Goal: Find specific page/section: Find specific page/section

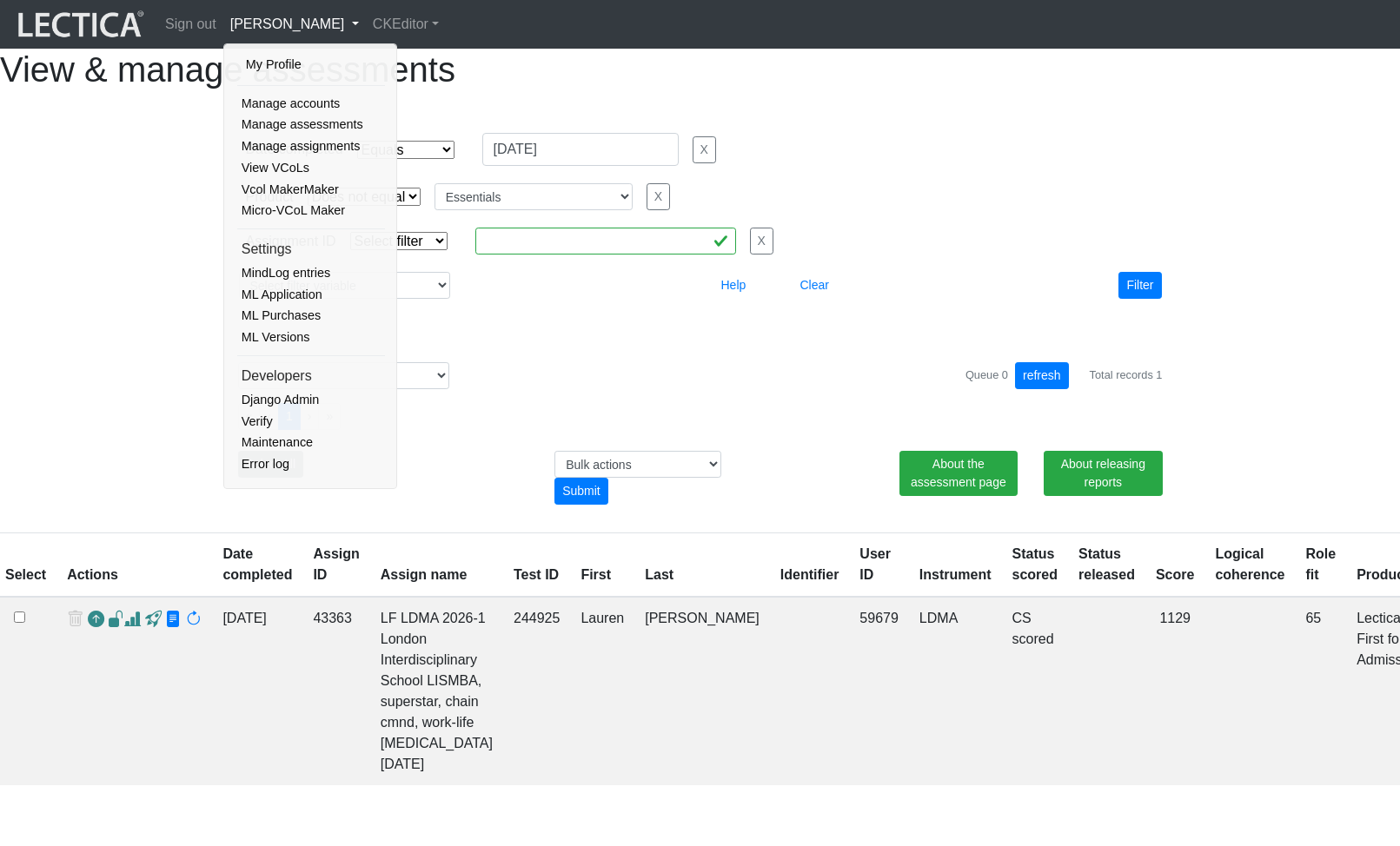
select select "contains"
select select "not_iexact"
select select "Essentials"
select select "100"
click at [638, 327] on div "Date completed Select filter Equals Greater than Less than Search string 08/27/…" at bounding box center [700, 216] width 991 height 224
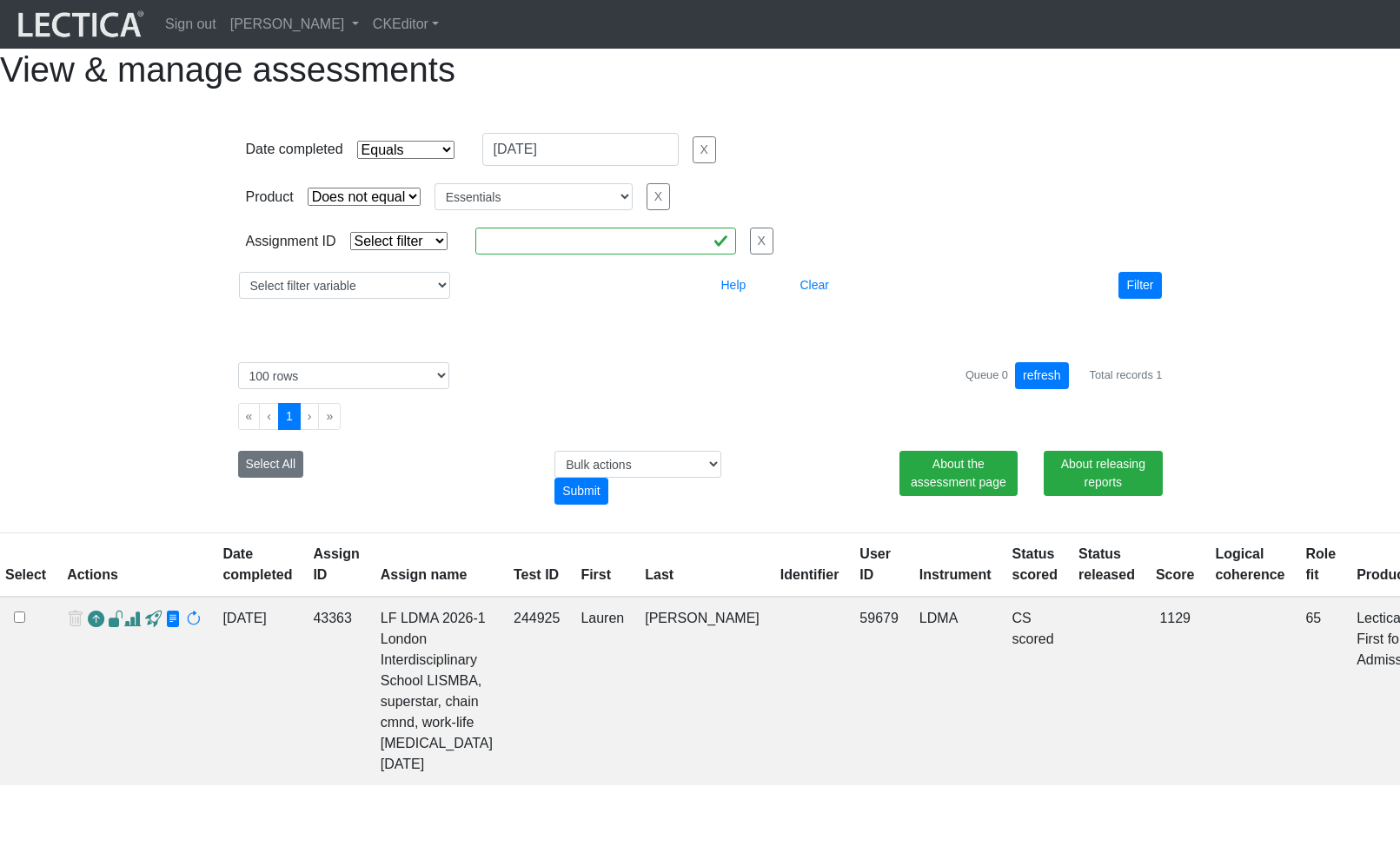
click at [392, 250] on select "Select filter Equals List Contains Greater than Less than" at bounding box center [398, 241] width 97 height 19
click at [348, 306] on div "Select filter variable Assignment name Assignment ID Clarity persuasive Clarity…" at bounding box center [701, 285] width 937 height 41
click at [351, 299] on select "Select filter variable Assignment name Assignment ID Clarity persuasive Clarity…" at bounding box center [344, 284] width 211 height 26
select select "user__first_name"
click at [239, 299] on select "Select filter variable Assignment name Assignment ID Clarity persuasive Clarity…" at bounding box center [344, 284] width 211 height 26
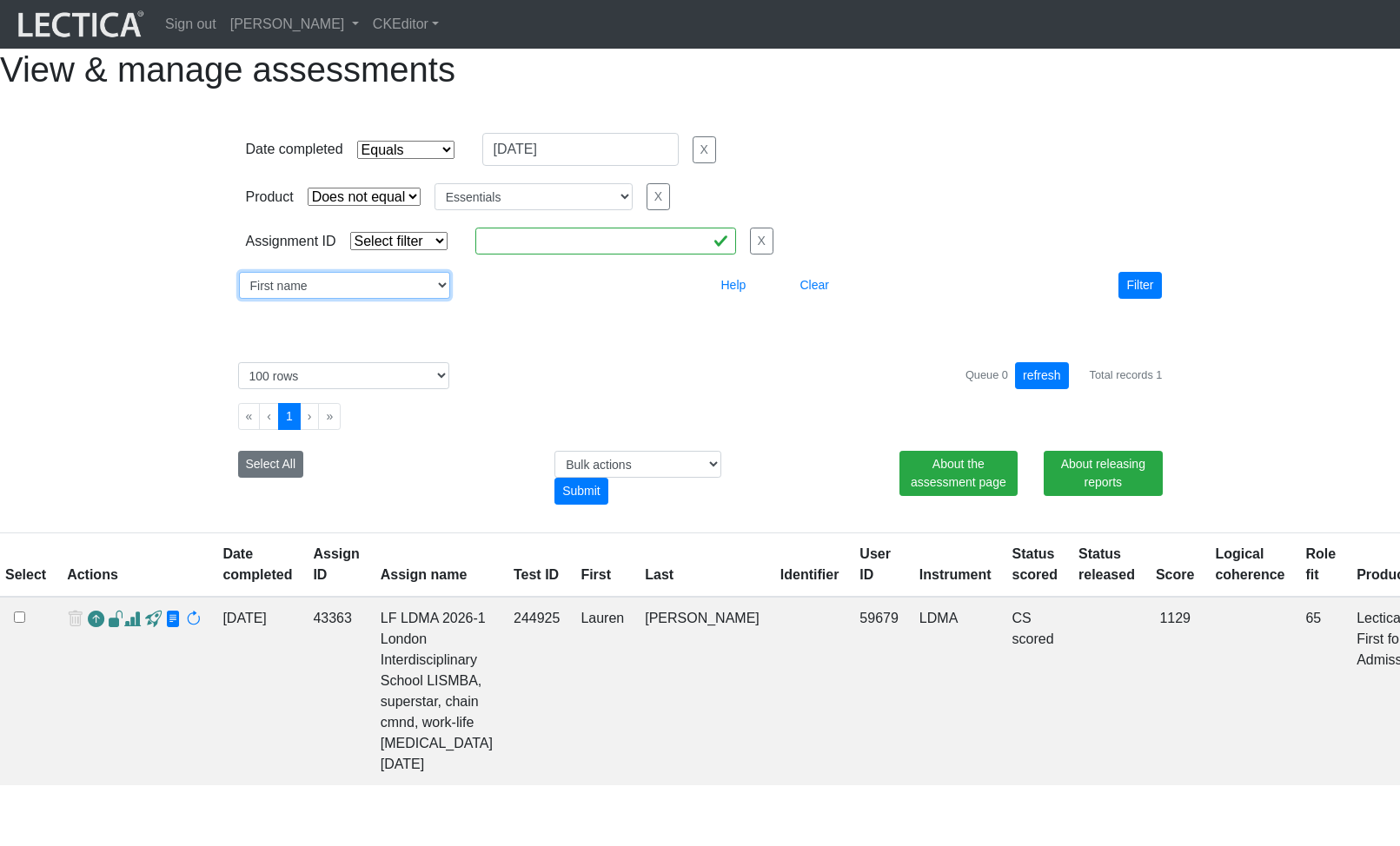
select select
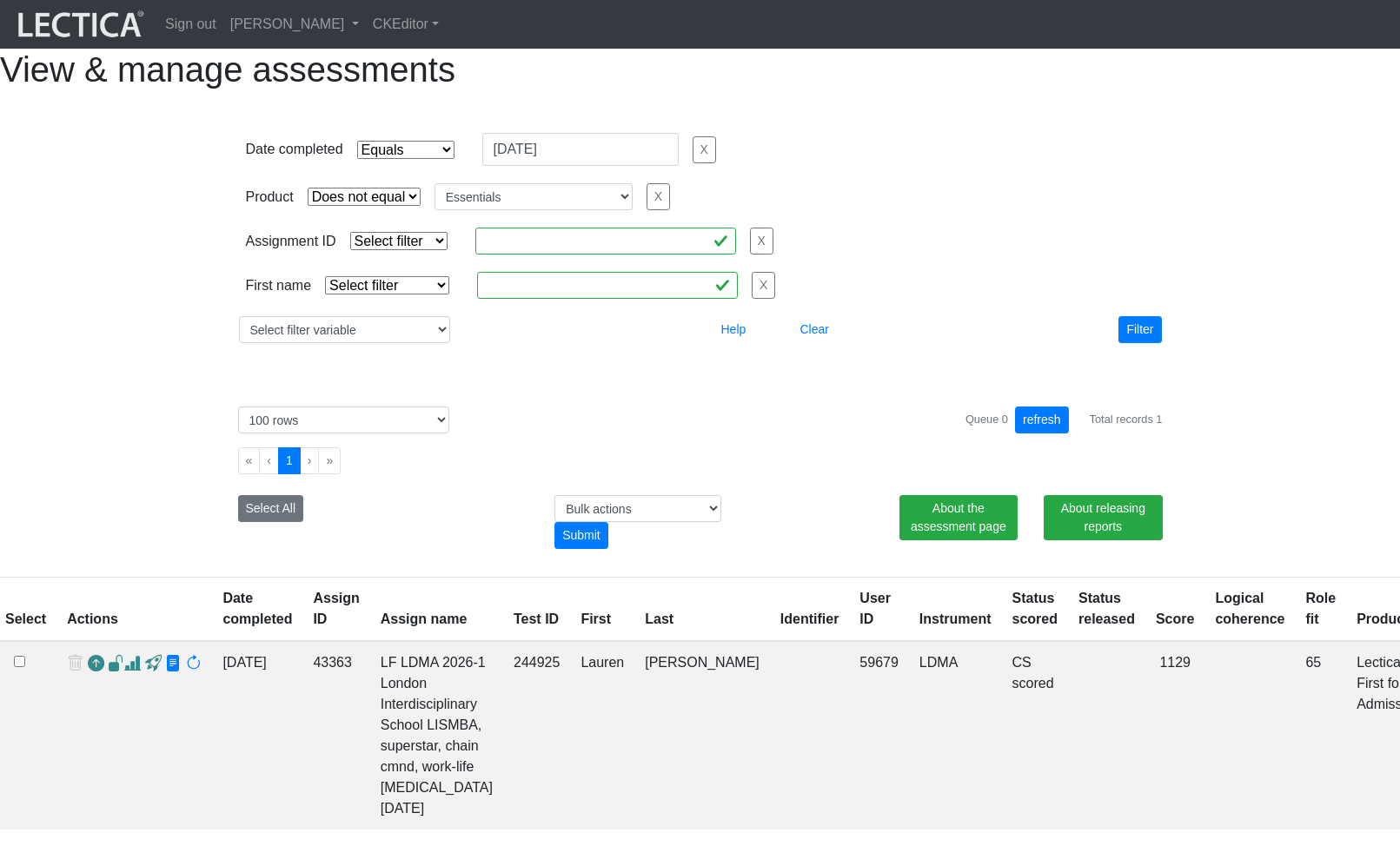
click at [391, 295] on select "Select filter Equals Does not equal Contains Does not contain Starts with Ends …" at bounding box center [387, 285] width 125 height 19
click at [416, 295] on select "Select filter Equals Does not equal Contains Does not contain Starts with Ends …" at bounding box center [387, 285] width 125 height 19
click at [433, 295] on select "Select filter Equals Does not equal Contains Does not contain Starts with Ends …" at bounding box center [387, 285] width 125 height 19
click at [411, 295] on select "Select filter Equals Does not equal Contains Does not contain Starts with Ends …" at bounding box center [387, 285] width 125 height 19
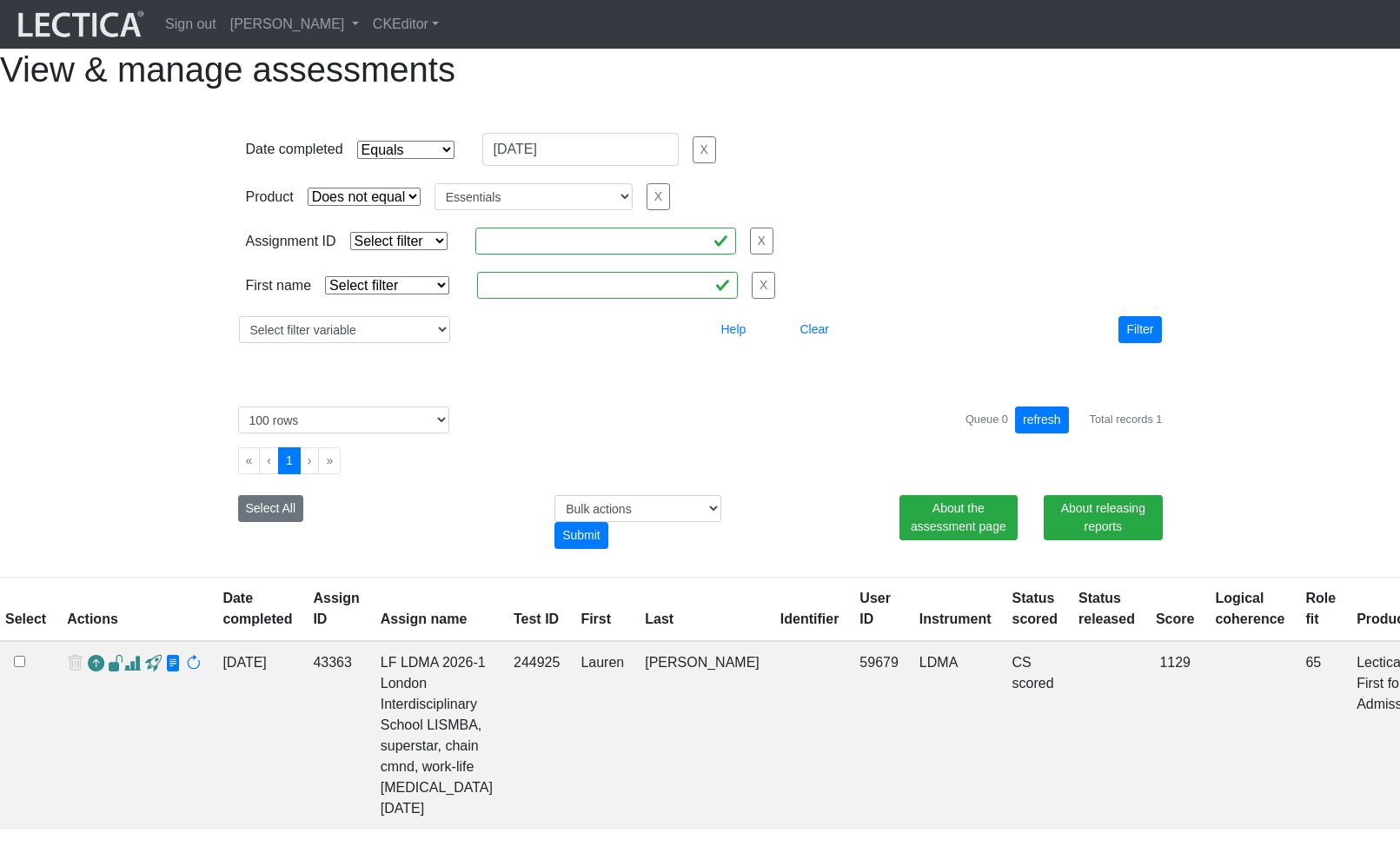
click at [426, 295] on select "Select filter Equals Does not equal Contains Does not contain Starts with Ends …" at bounding box center [387, 285] width 125 height 19
click at [425, 295] on select "Select filter Equals Does not equal Contains Does not contain Starts with Ends …" at bounding box center [387, 285] width 125 height 19
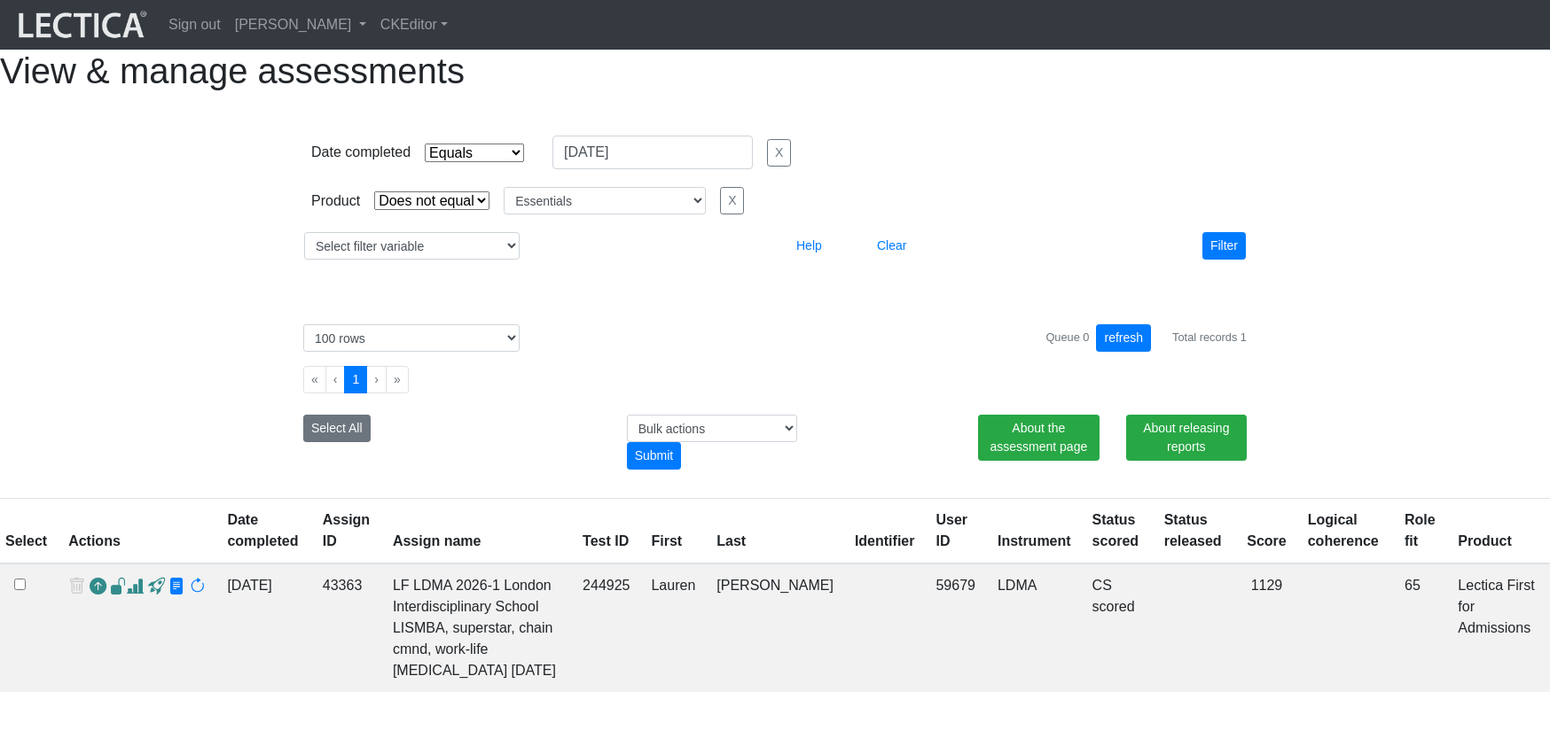
select select "contains"
select select "not_iexact"
select select "Essentials"
select select "100"
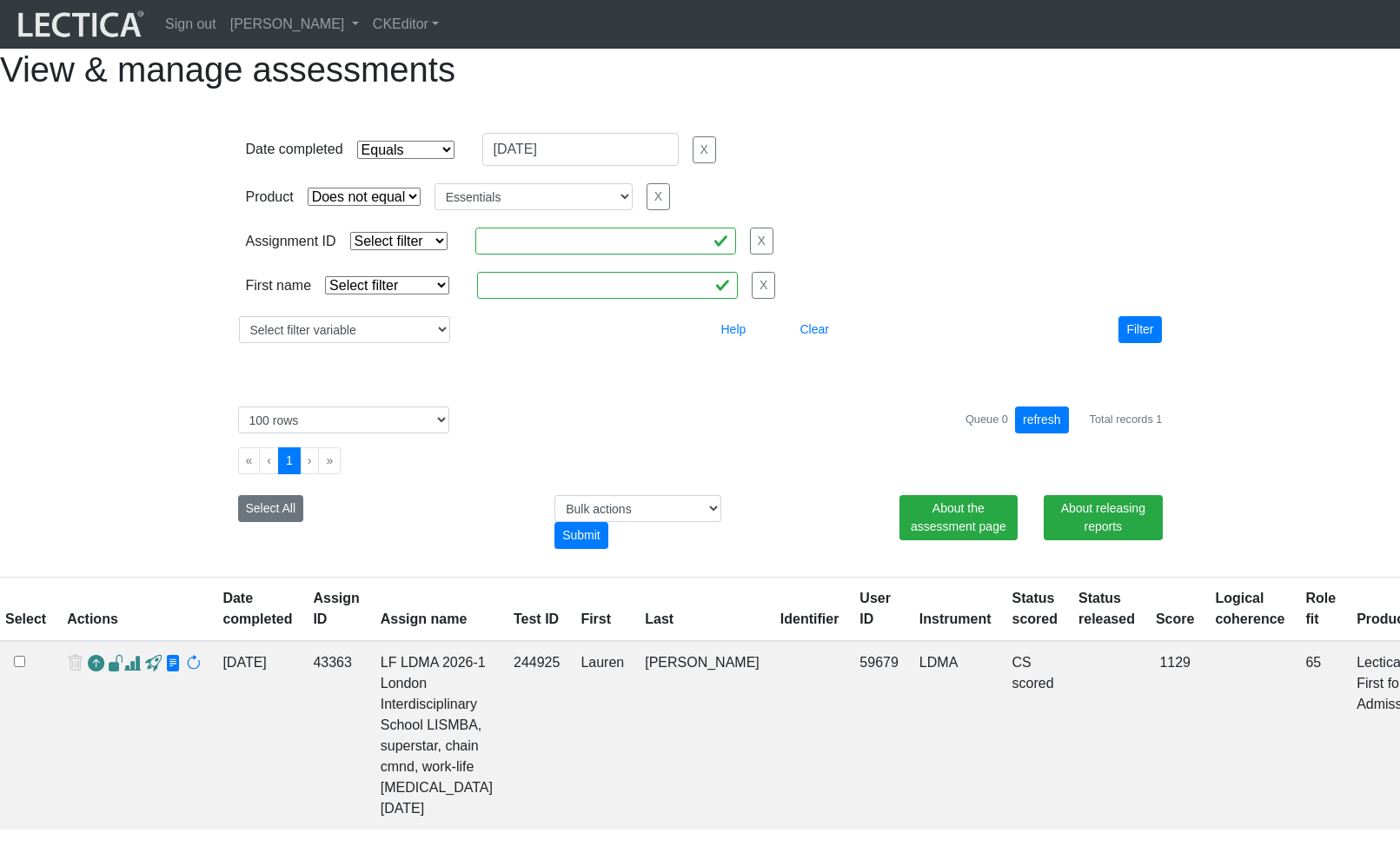
select select "contains"
select select "not_iexact"
select select "Essentials"
select select "100"
